Goal: Task Accomplishment & Management: Manage account settings

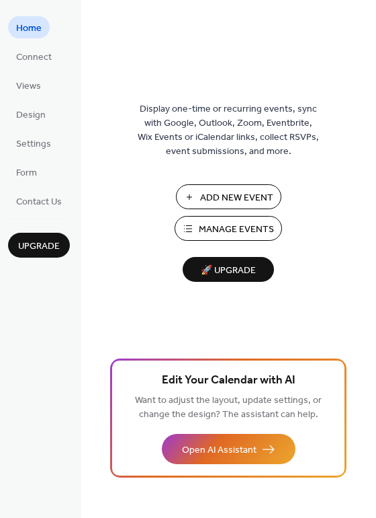
click at [262, 222] on span "Manage Events" at bounding box center [236, 229] width 75 height 14
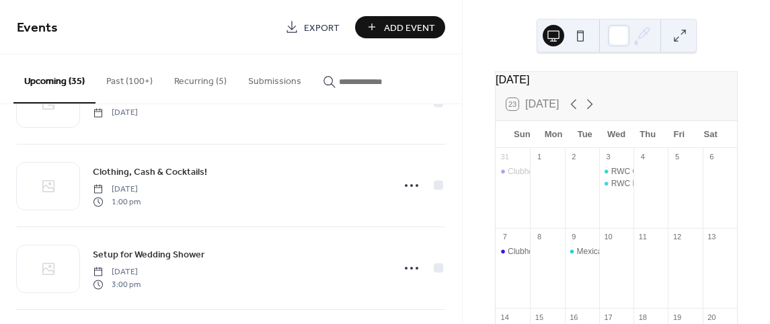
scroll to position [471, 0]
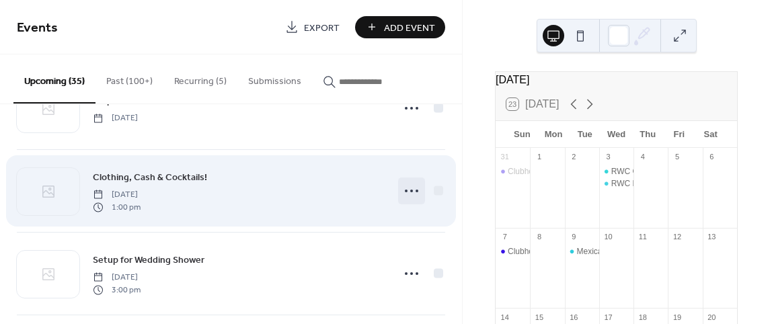
click at [408, 183] on icon at bounding box center [412, 191] width 22 height 22
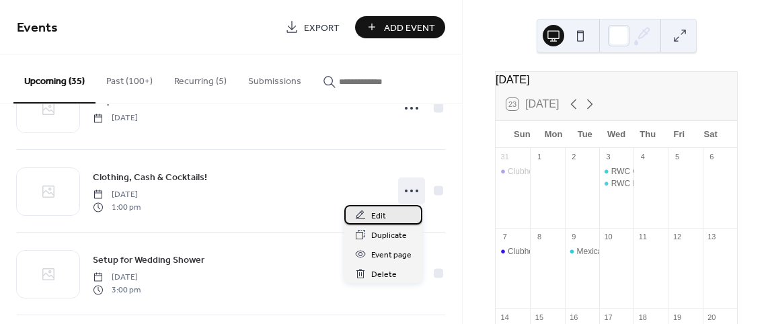
click at [391, 215] on div "Edit" at bounding box center [383, 214] width 78 height 19
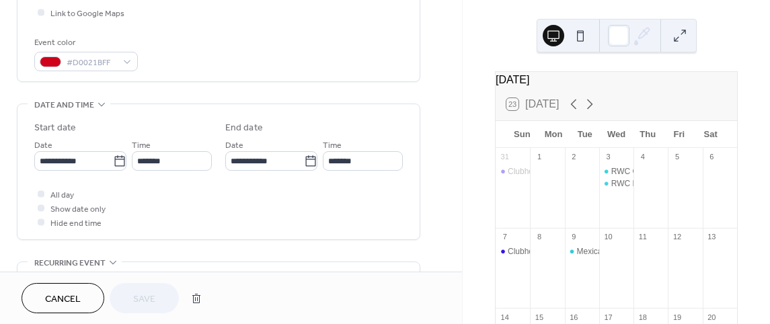
scroll to position [336, 0]
click at [115, 159] on icon at bounding box center [119, 159] width 13 height 13
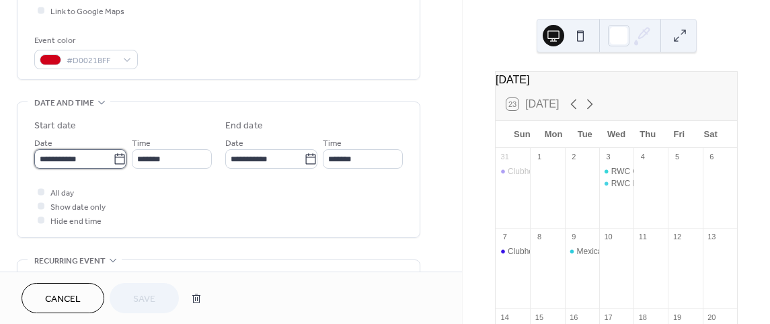
click at [113, 159] on input "**********" at bounding box center [73, 158] width 79 height 19
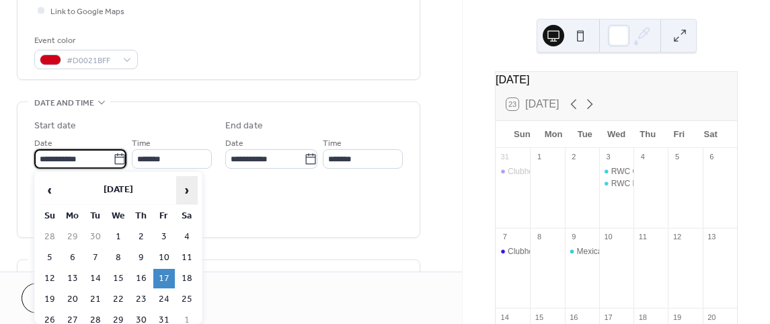
click at [185, 188] on span "›" at bounding box center [187, 190] width 20 height 27
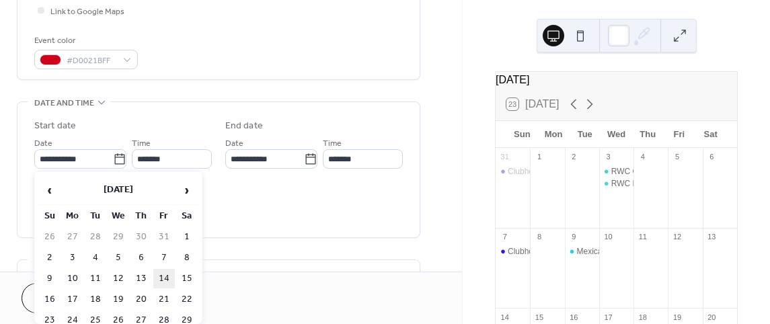
click at [169, 278] on td "14" at bounding box center [164, 278] width 22 height 19
type input "**********"
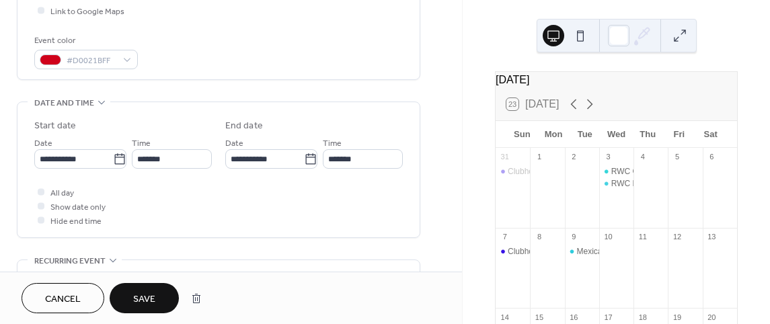
click at [139, 289] on button "Save" at bounding box center [144, 298] width 69 height 30
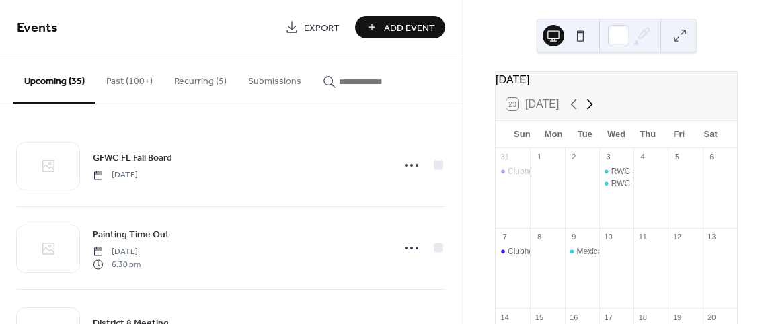
click at [591, 105] on icon at bounding box center [589, 104] width 16 height 16
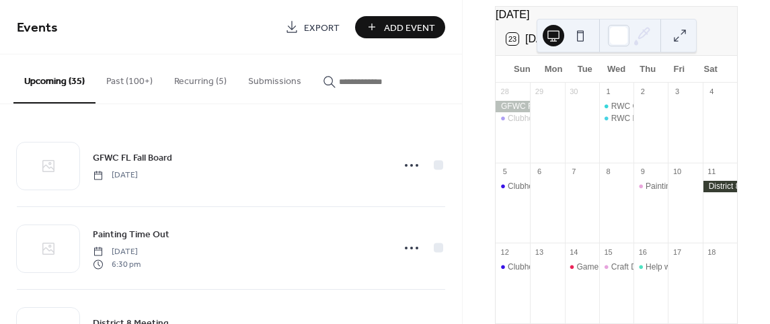
scroll to position [67, 0]
